Goal: Task Accomplishment & Management: Use online tool/utility

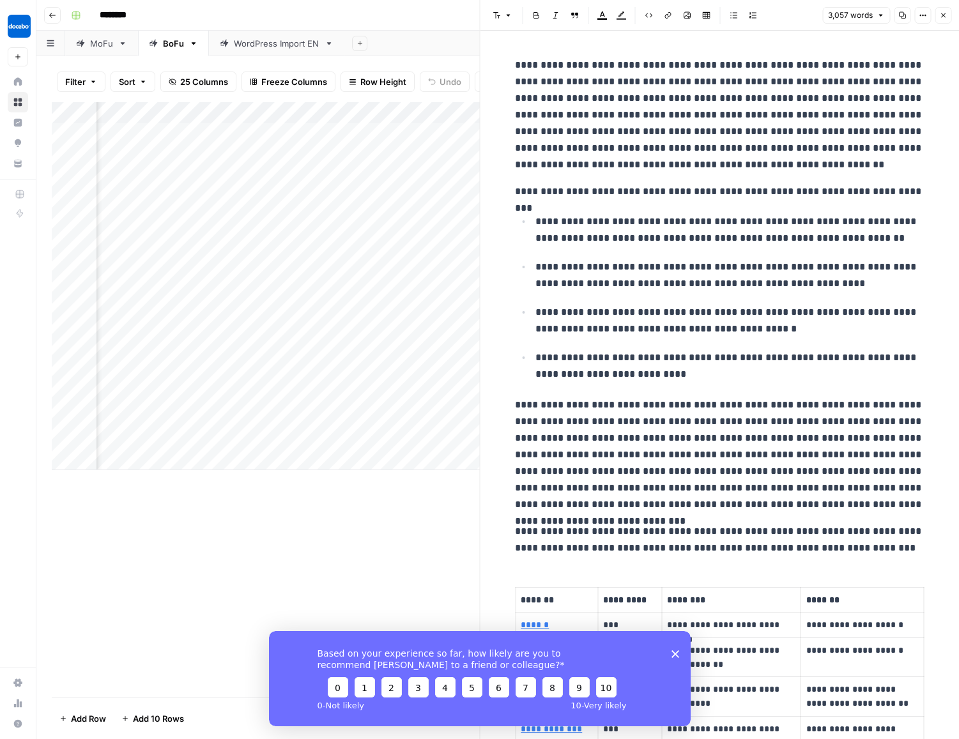
click at [948, 17] on button "Close" at bounding box center [942, 15] width 17 height 17
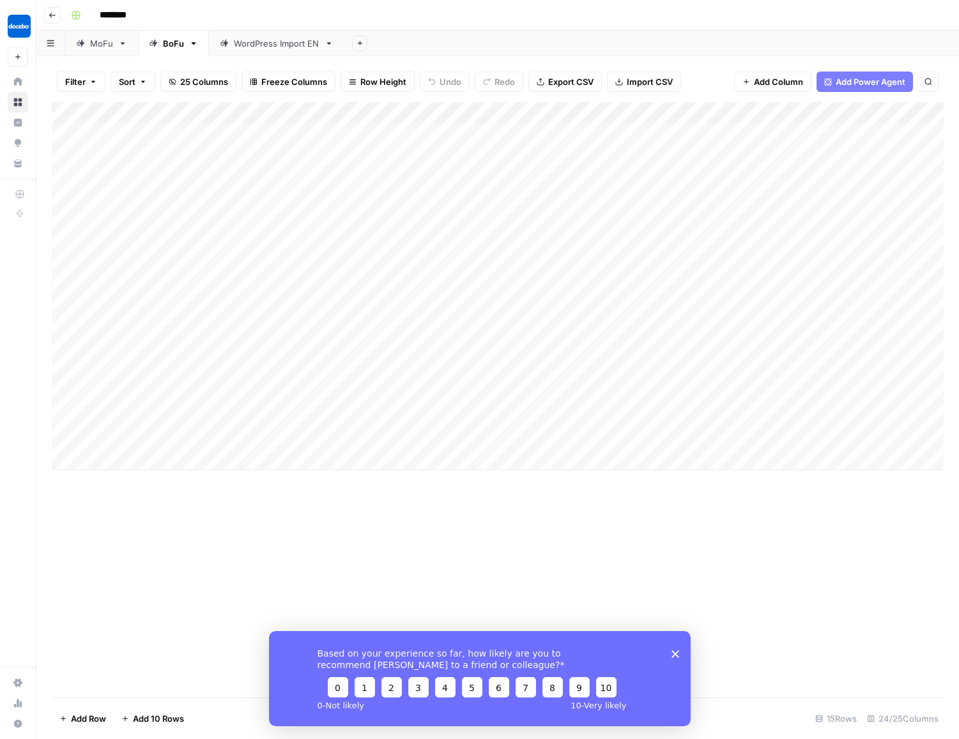
click at [135, 454] on div "Add Column" at bounding box center [498, 286] width 892 height 368
type textarea "**********"
click at [303, 458] on div "Add Column" at bounding box center [498, 297] width 892 height 390
type textarea "**"
click at [355, 457] on div "Add Column" at bounding box center [498, 297] width 892 height 390
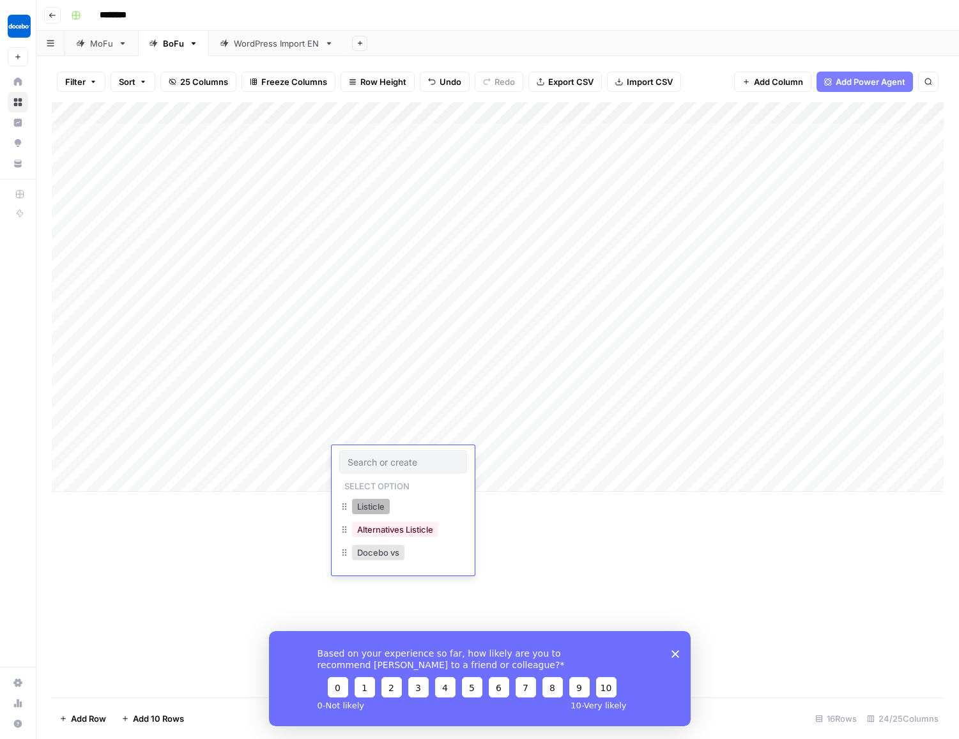
click at [376, 511] on button "Listicle" at bounding box center [371, 506] width 38 height 15
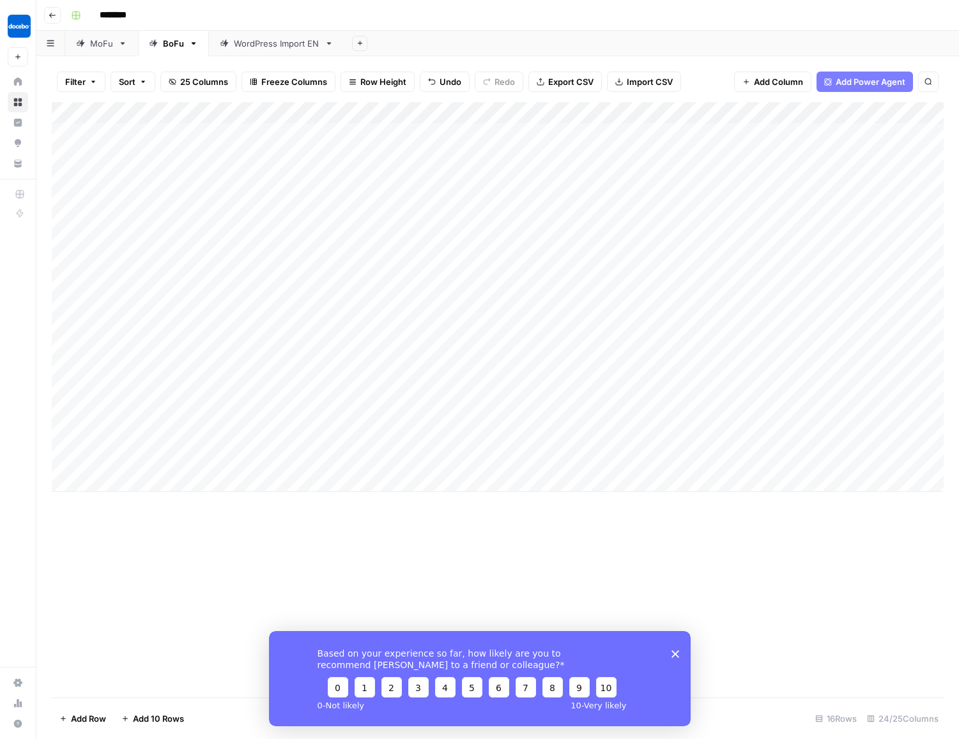
click at [446, 452] on div "Add Column" at bounding box center [498, 297] width 892 height 390
click at [524, 461] on div "Add Column" at bounding box center [498, 297] width 892 height 390
click at [529, 460] on div "Add Column" at bounding box center [498, 297] width 892 height 390
click at [537, 461] on div "Add Column" at bounding box center [498, 297] width 892 height 390
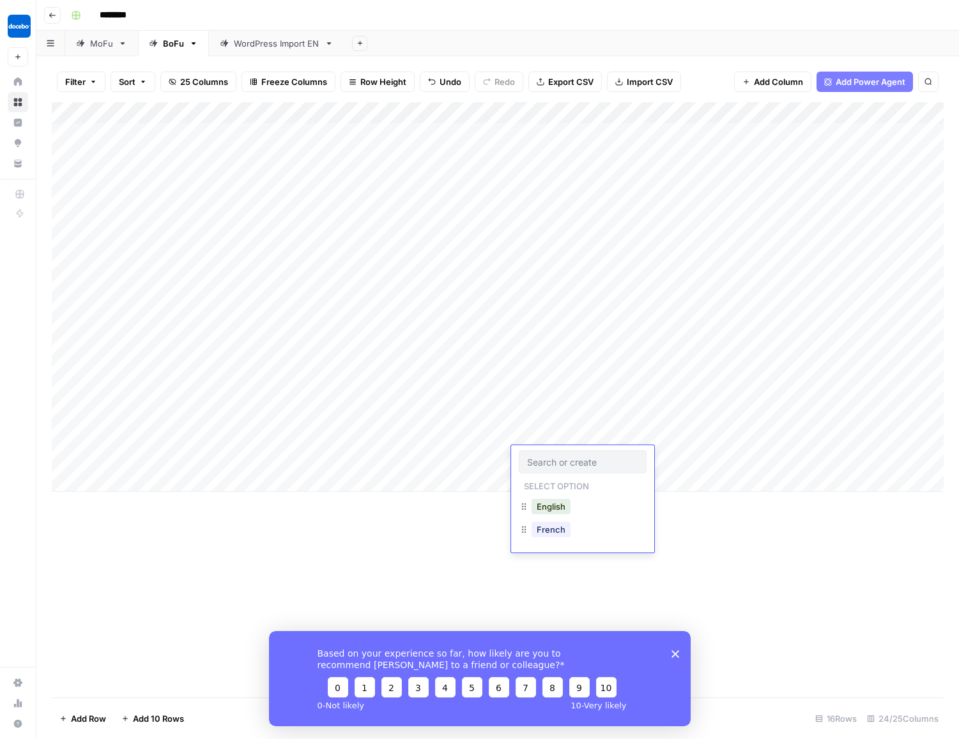
click at [537, 461] on input "text" at bounding box center [582, 461] width 111 height 11
click at [550, 506] on button "English" at bounding box center [550, 506] width 39 height 15
click at [627, 453] on div "Add Column" at bounding box center [498, 297] width 892 height 390
click at [676, 656] on polygon "Close survey" at bounding box center [675, 654] width 8 height 8
